Goal: Information Seeking & Learning: Learn about a topic

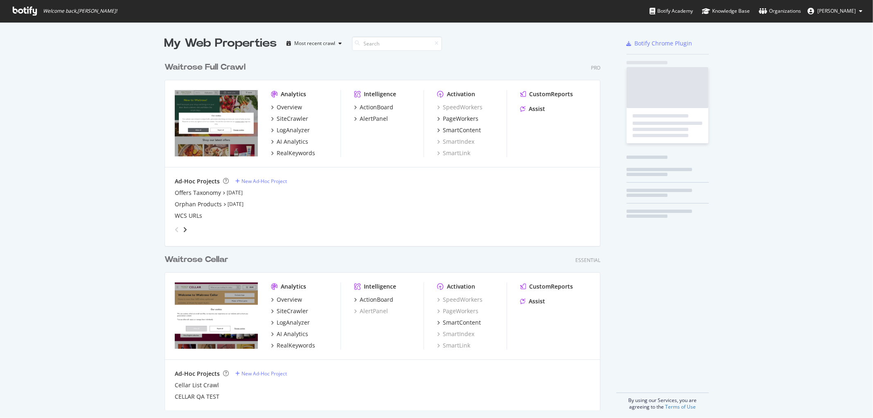
scroll to position [352, 435]
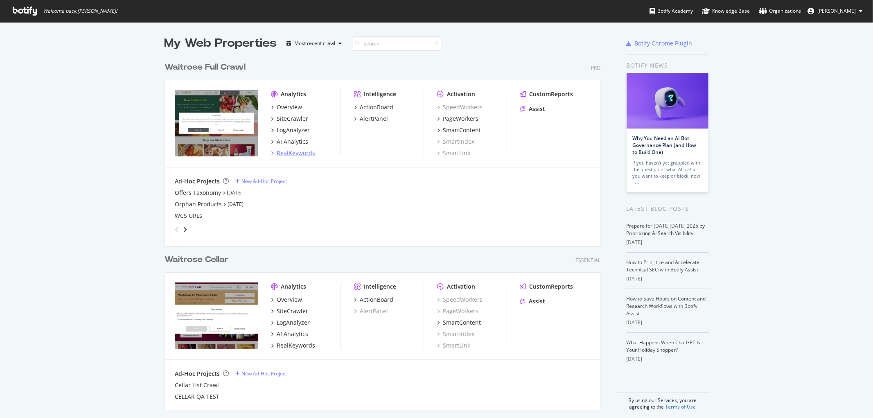
click at [297, 152] on div "RealKeywords" at bounding box center [296, 153] width 38 height 8
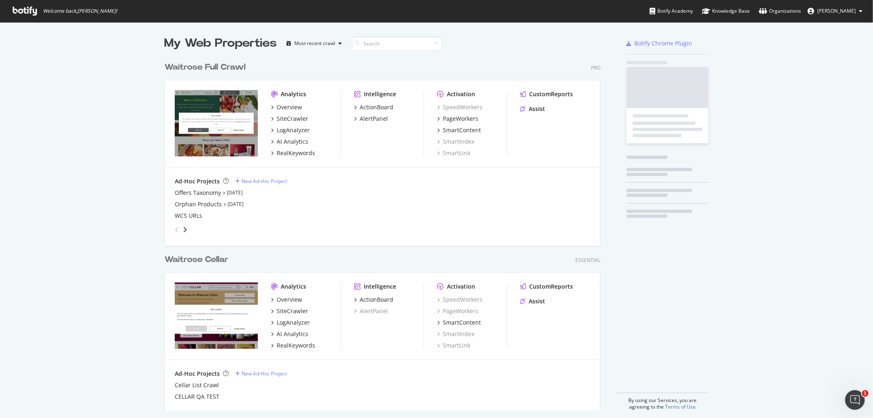
scroll to position [411, 859]
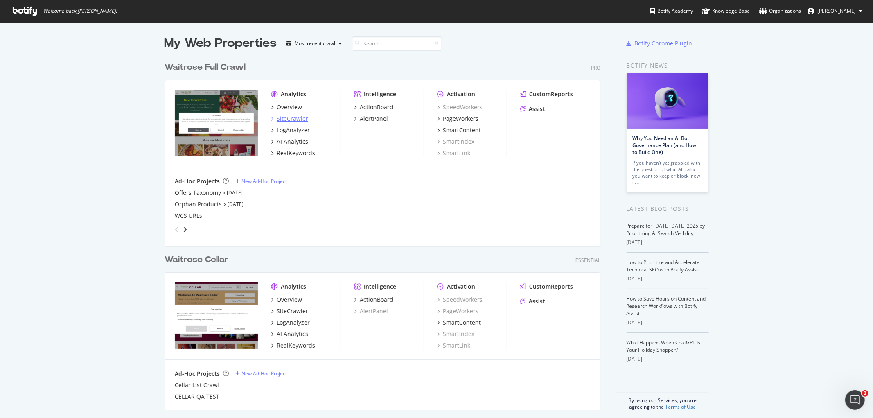
click at [288, 120] on div "SiteCrawler" at bounding box center [293, 119] width 32 height 8
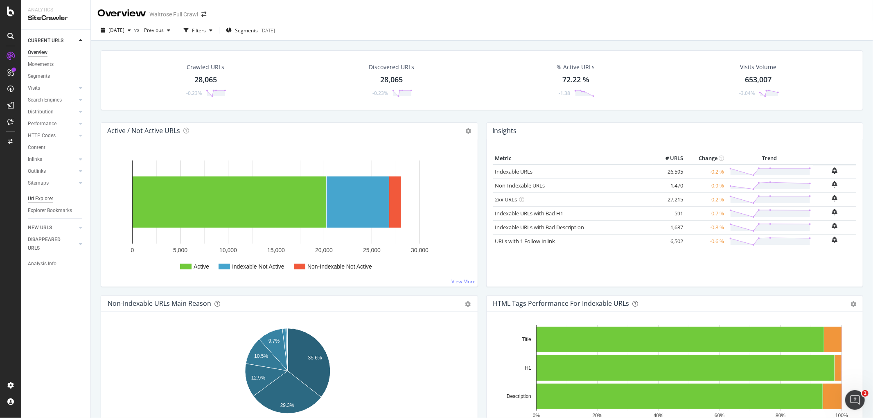
click at [47, 203] on div "Url Explorer" at bounding box center [40, 198] width 25 height 9
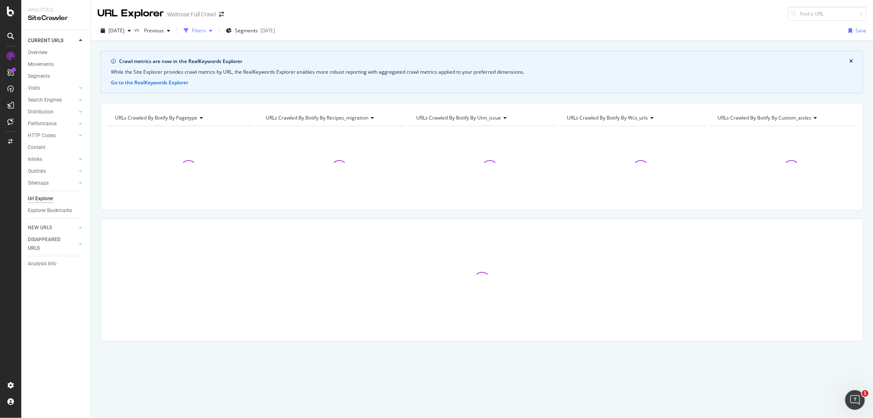
click at [206, 32] on div "Filters" at bounding box center [199, 30] width 14 height 7
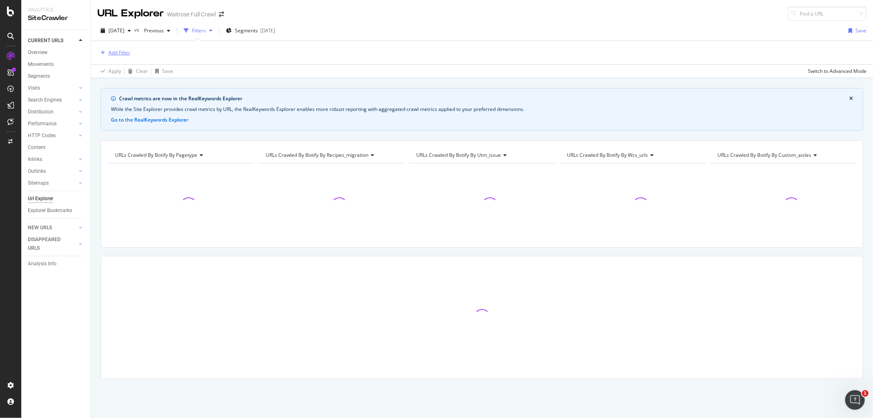
click at [110, 57] on button "Add Filter" at bounding box center [113, 53] width 33 height 10
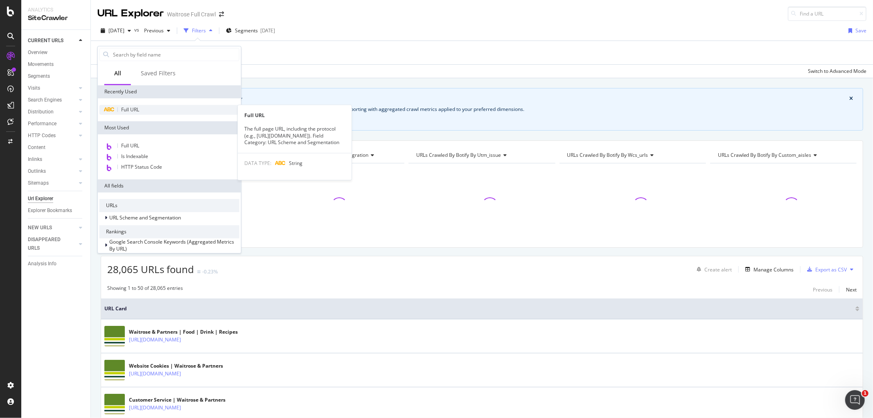
click at [127, 108] on span "Full URL" at bounding box center [130, 109] width 18 height 7
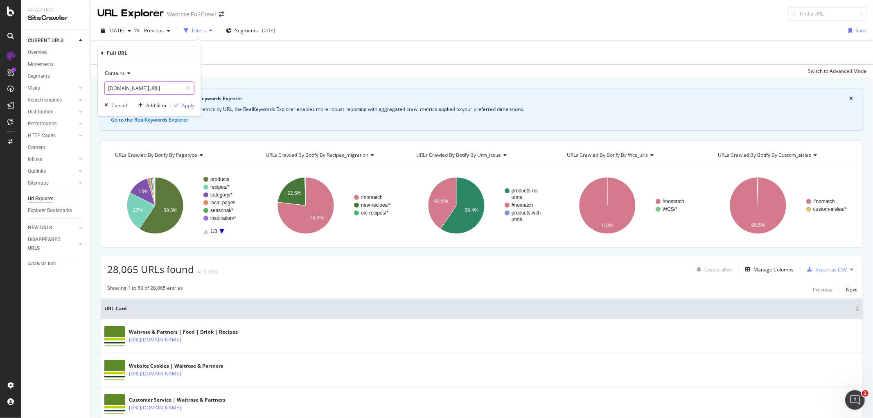
click at [154, 91] on input "[DOMAIN_NAME][URL]" at bounding box center [143, 87] width 77 height 13
paste input "[URL][DOMAIN_NAME]"
drag, startPoint x: 154, startPoint y: 87, endPoint x: 13, endPoint y: 102, distance: 141.6
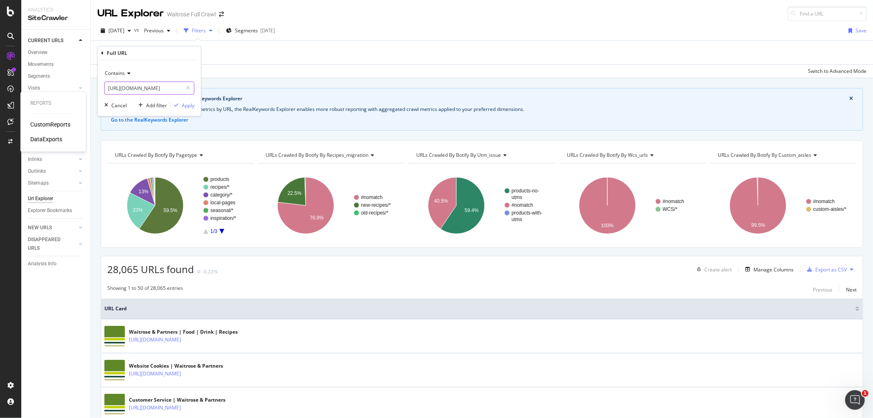
click at [13, 102] on body "Reports CustomReports DataExports Analytics SiteCrawler CURRENT URLS Overview M…" at bounding box center [436, 209] width 873 height 418
click at [126, 88] on input "[URL][DOMAIN_NAME]" at bounding box center [143, 87] width 77 height 13
type input "[DOMAIN_NAME][URL]"
click at [182, 103] on div "Apply" at bounding box center [188, 105] width 13 height 7
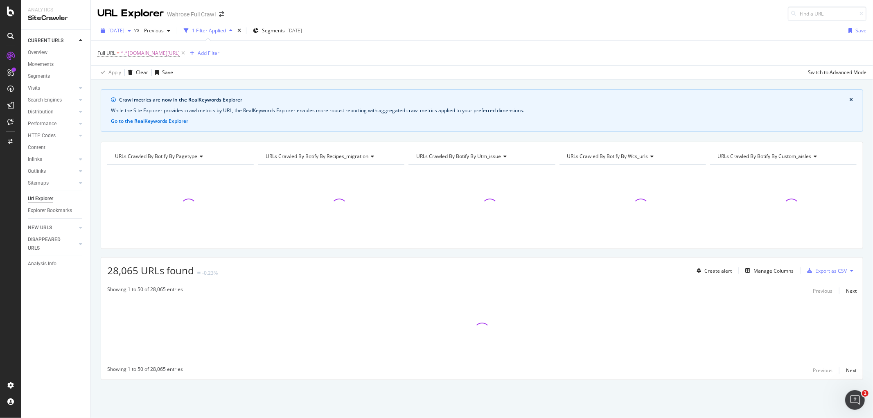
click at [124, 28] on span "[DATE]" at bounding box center [116, 30] width 16 height 7
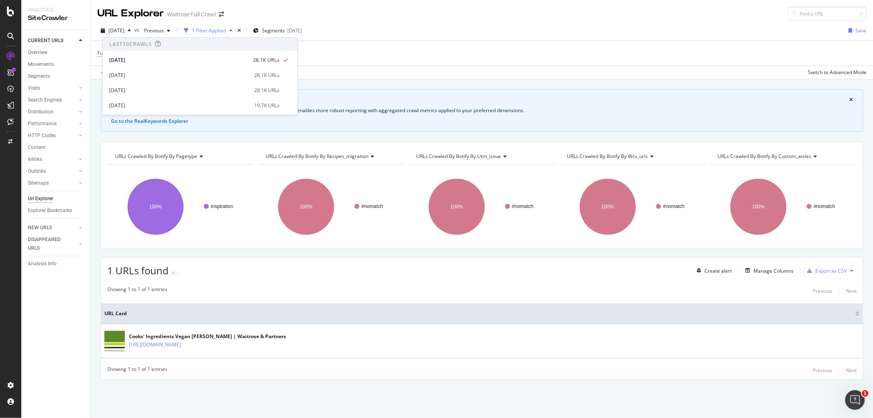
click at [378, 25] on div "[DATE] vs Previous 1 Filter Applied Segments [DATE] Save" at bounding box center [482, 32] width 782 height 16
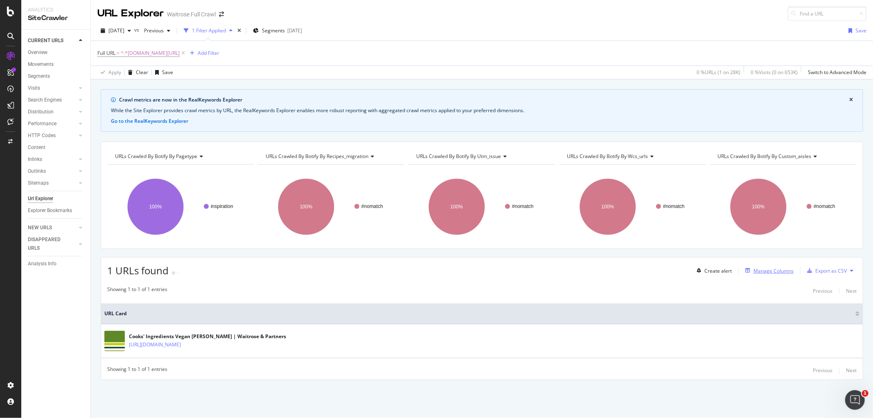
click at [768, 268] on div "Manage Columns" at bounding box center [773, 270] width 40 height 7
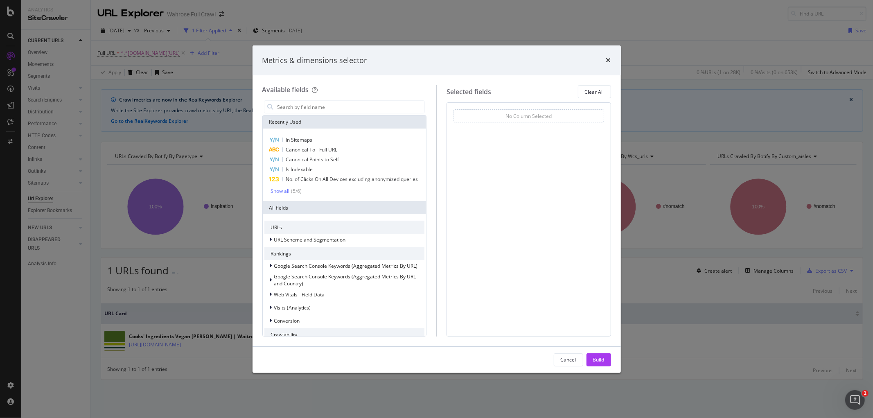
click at [47, 78] on div "Metrics & dimensions selector Available fields Recently Used In Sitemaps Canoni…" at bounding box center [436, 209] width 873 height 418
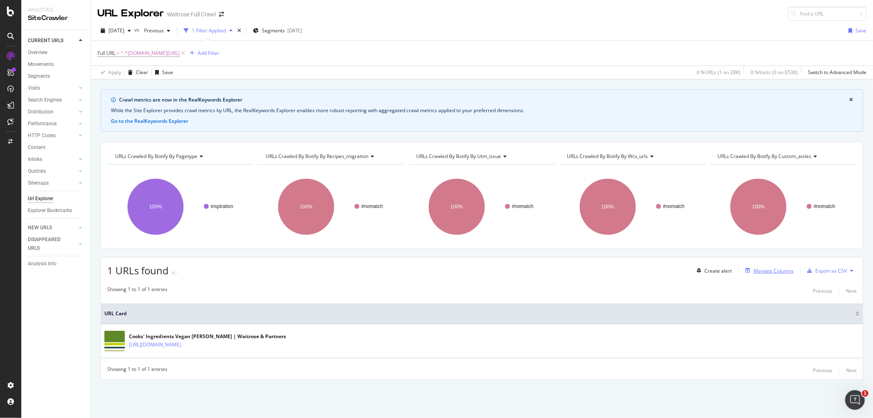
click at [775, 275] on div "Manage Columns" at bounding box center [768, 270] width 52 height 9
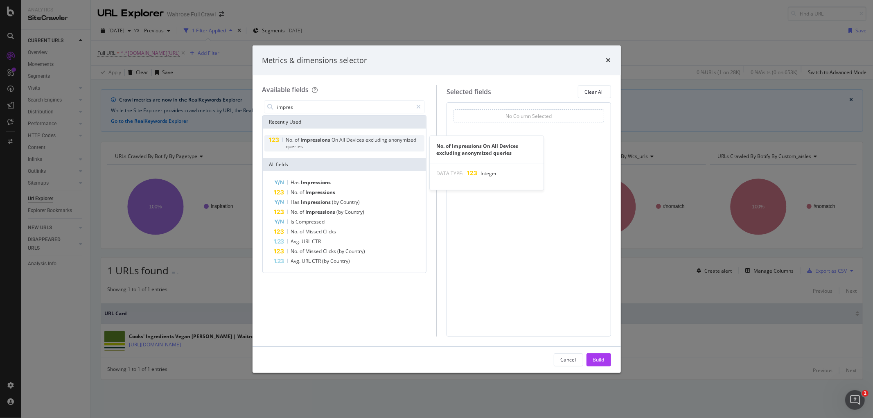
type input "impres"
click at [329, 140] on span "Impressions" at bounding box center [315, 139] width 31 height 7
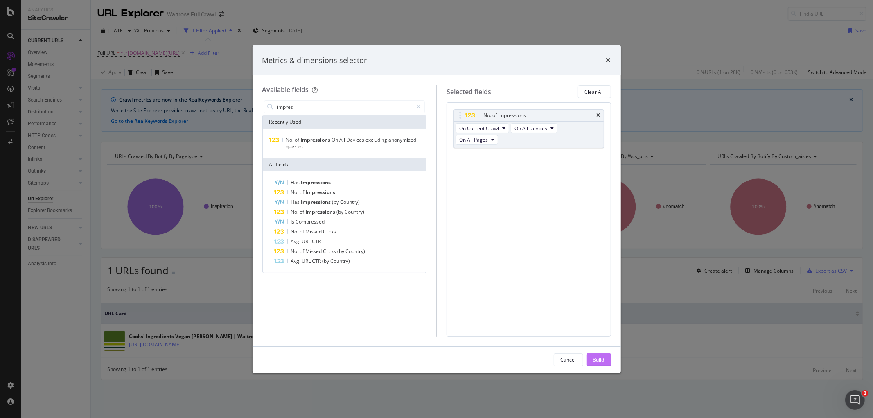
click at [595, 356] on div "Build" at bounding box center [598, 359] width 11 height 7
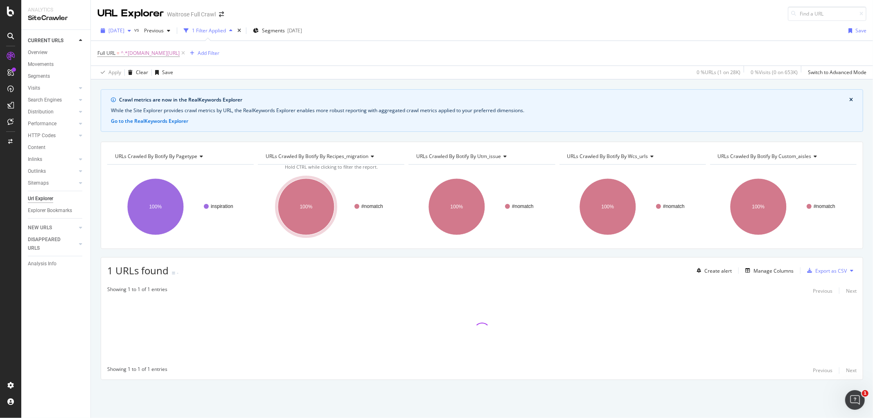
click at [134, 29] on div "button" at bounding box center [129, 30] width 10 height 5
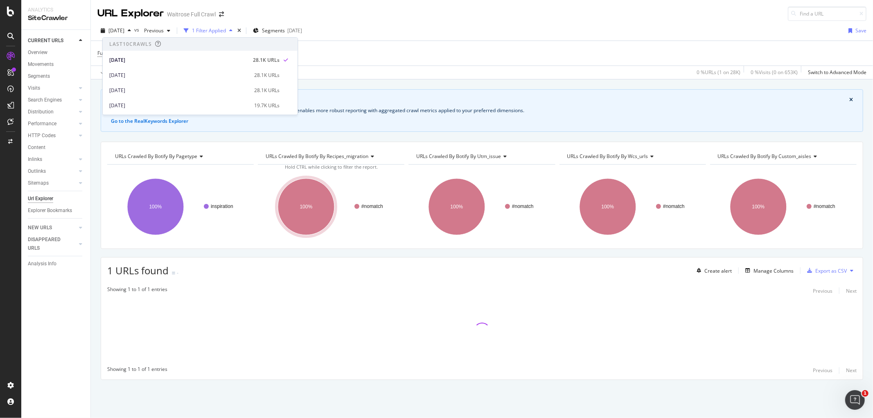
click at [268, 19] on div "URL Explorer Waitrose Full Crawl" at bounding box center [482, 10] width 782 height 21
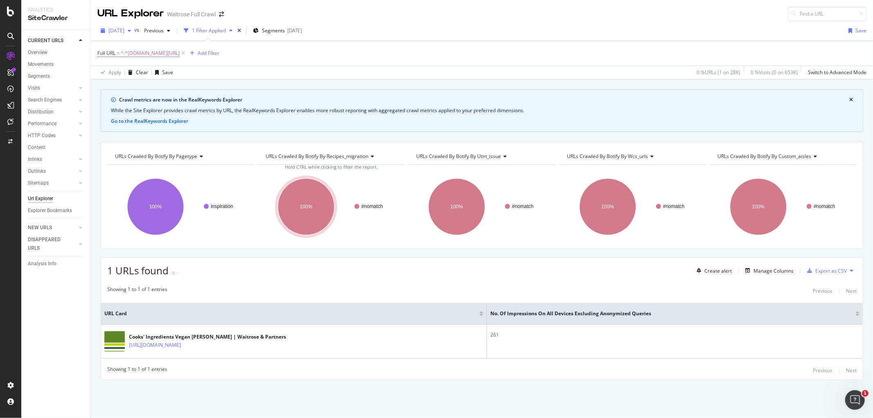
click at [121, 32] on span "[DATE]" at bounding box center [116, 30] width 16 height 7
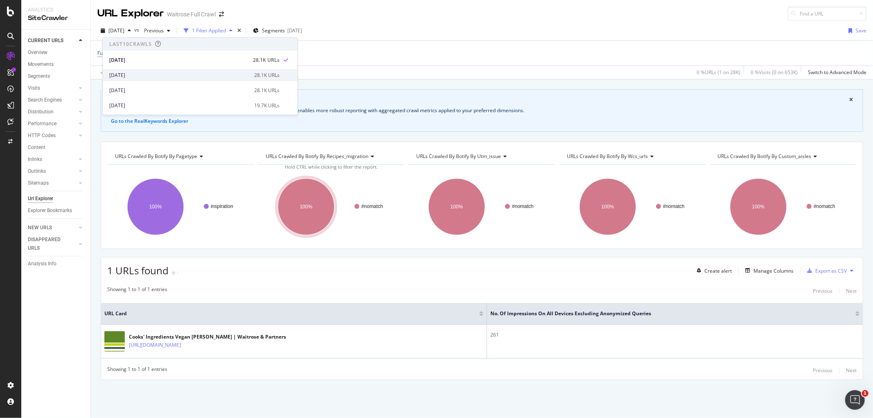
click at [131, 74] on div "[DATE]" at bounding box center [179, 75] width 140 height 7
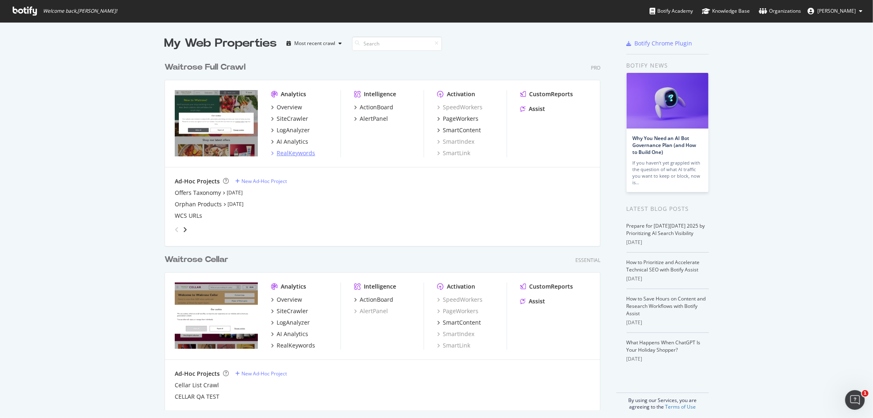
click at [281, 149] on div "RealKeywords" at bounding box center [296, 153] width 38 height 8
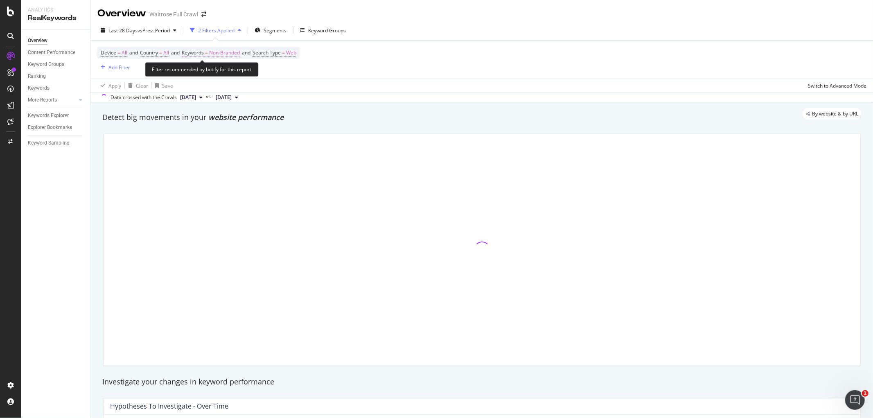
click at [216, 54] on span "Non-Branded" at bounding box center [224, 52] width 31 height 11
click at [231, 75] on div "Non-Branded" at bounding box center [216, 72] width 44 height 12
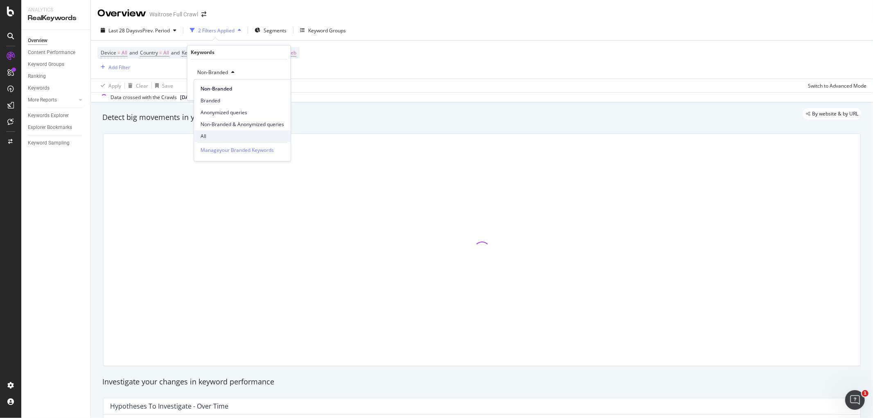
click at [223, 130] on div "All" at bounding box center [242, 136] width 97 height 12
click at [277, 92] on div "Apply" at bounding box center [277, 89] width 13 height 7
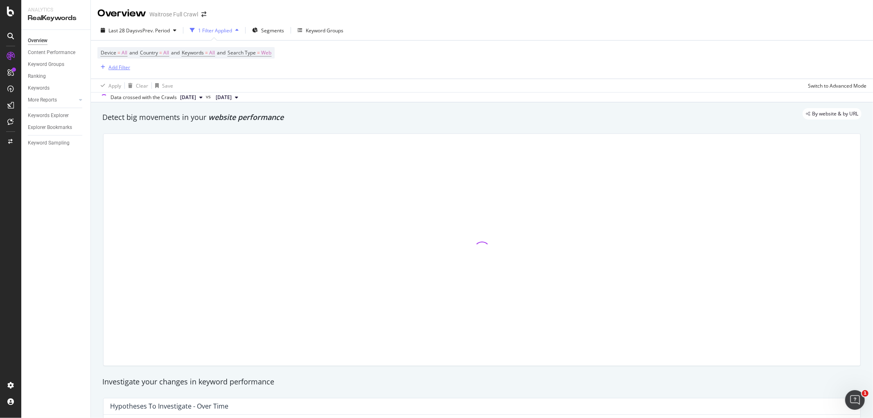
click at [124, 64] on div "Add Filter" at bounding box center [119, 67] width 22 height 7
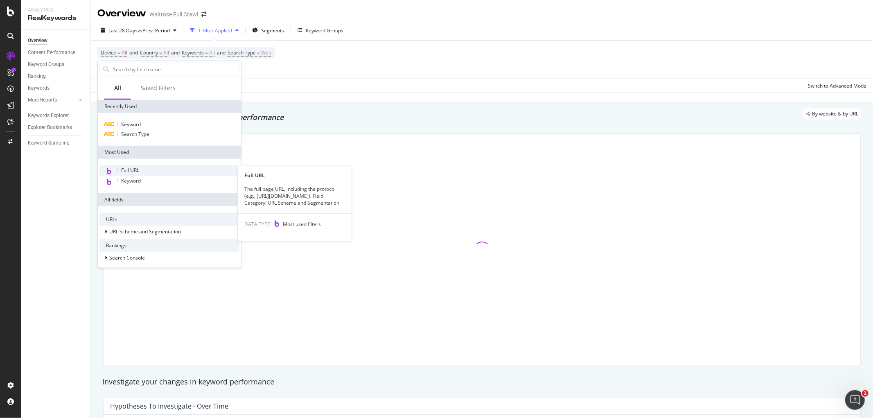
click at [140, 171] on div "Full URL" at bounding box center [169, 170] width 140 height 11
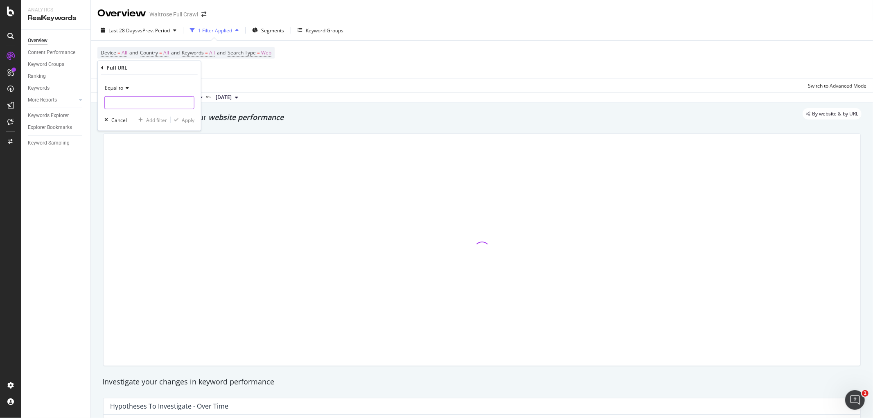
click at [122, 105] on input "text" at bounding box center [149, 102] width 89 height 13
paste input "[URL][DOMAIN_NAME]"
type input "[URL][DOMAIN_NAME]"
click at [182, 119] on div "Apply" at bounding box center [188, 119] width 13 height 7
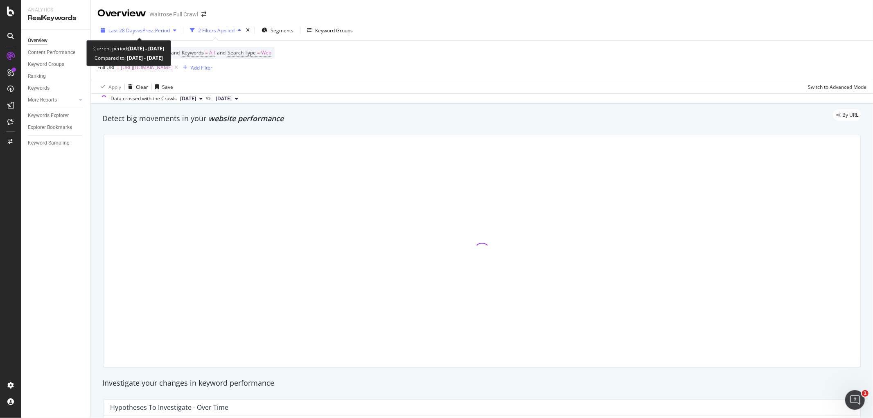
click at [160, 31] on span "vs Prev. Period" at bounding box center [154, 30] width 32 height 7
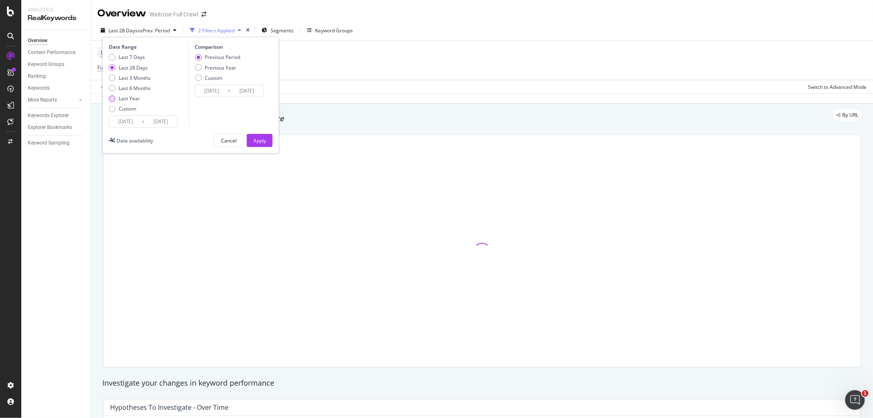
click at [135, 97] on div "Last Year" at bounding box center [129, 98] width 21 height 7
type input "2024/10/05"
type input "2023/10/06"
type input "2024/10/04"
click at [254, 137] on div "Apply" at bounding box center [259, 140] width 13 height 7
